Goal: Task Accomplishment & Management: Complete application form

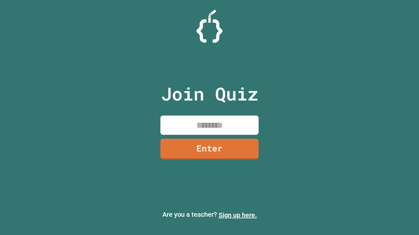
click at [237, 215] on link "Sign up here." at bounding box center [237, 216] width 38 height 8
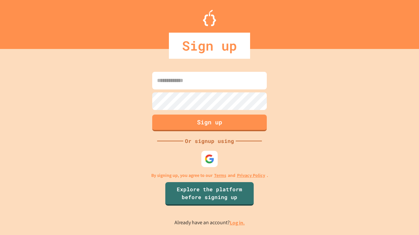
click at [237, 223] on link "Log in." at bounding box center [237, 223] width 15 height 7
